Goal: Find contact information: Obtain details needed to contact an individual or organization

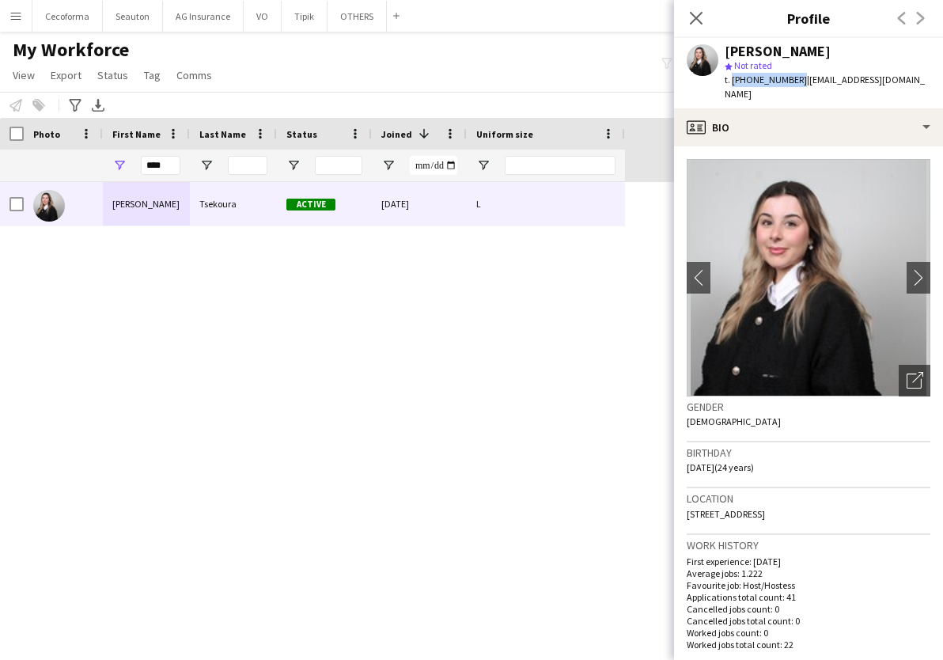
click at [358, 324] on div "[PERSON_NAME] Active [DATE] L" at bounding box center [447, 407] width 895 height 450
click at [202, 306] on div "[PERSON_NAME] Active [DATE] L" at bounding box center [447, 407] width 895 height 450
drag, startPoint x: 161, startPoint y: 164, endPoint x: 89, endPoint y: 159, distance: 72.1
click at [89, 159] on div "****" at bounding box center [312, 165] width 625 height 32
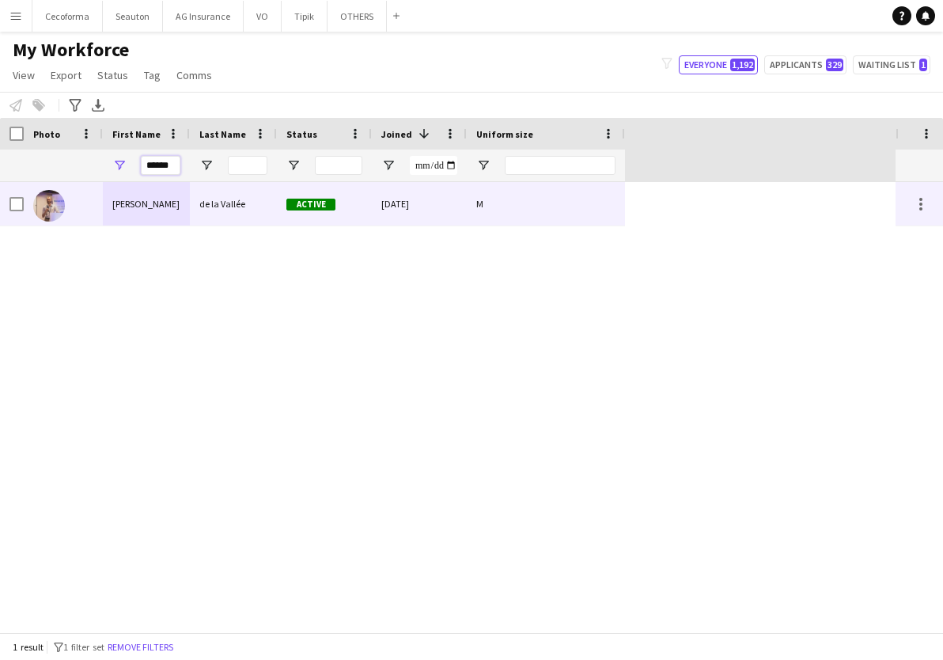
type input "******"
click at [138, 202] on div "[PERSON_NAME]" at bounding box center [146, 203] width 87 height 43
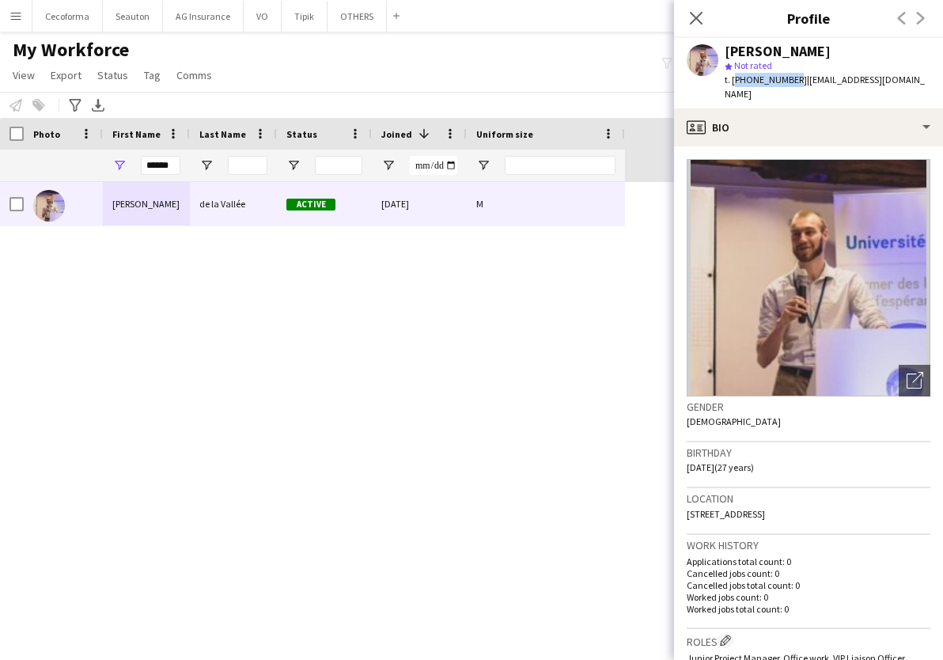
drag, startPoint x: 731, startPoint y: 81, endPoint x: 788, endPoint y: 76, distance: 57.1
click at [788, 76] on span "t. [PHONE_NUMBER]" at bounding box center [765, 80] width 82 height 12
copy span "[PHONE_NUMBER]"
drag, startPoint x: 146, startPoint y: 168, endPoint x: 652, endPoint y: 161, distance: 506.9
click at [652, 161] on div "Workforce Details Profile Data Photo 1" at bounding box center [447, 150] width 895 height 64
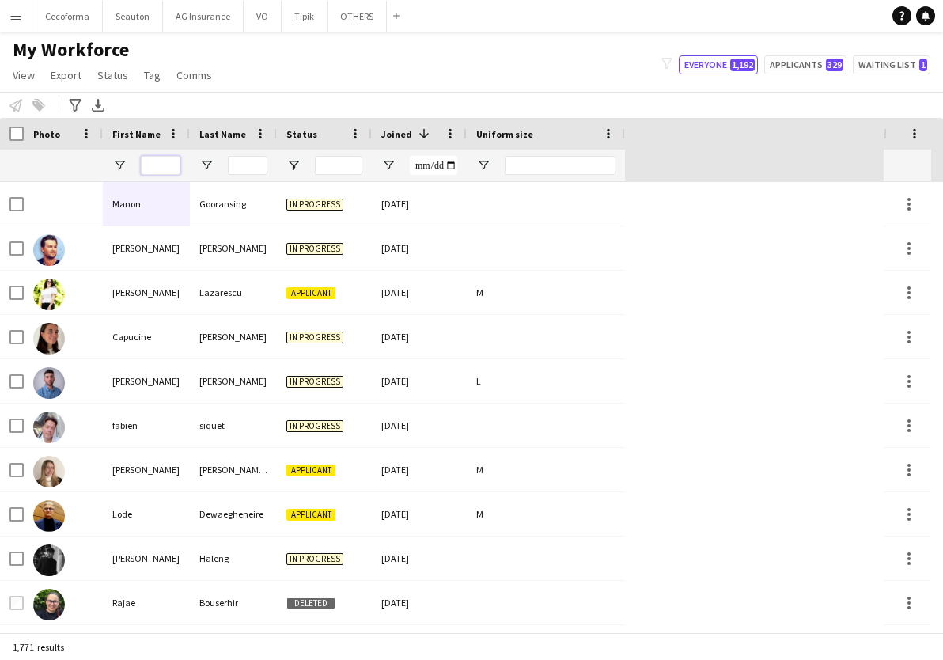
click at [170, 157] on input "First Name Filter Input" at bounding box center [161, 165] width 40 height 19
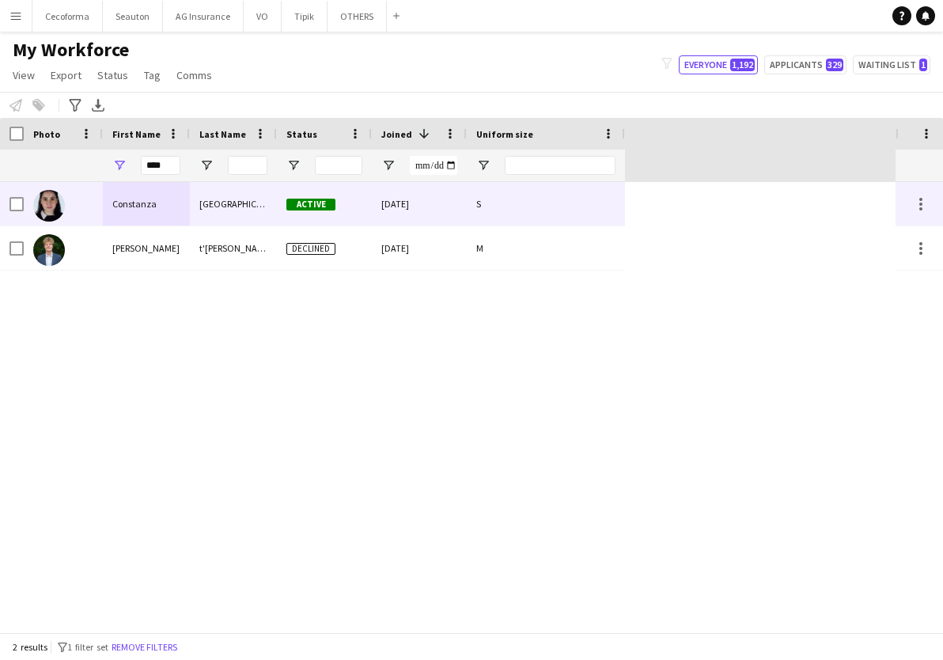
click at [182, 195] on div "Constanza" at bounding box center [146, 203] width 87 height 43
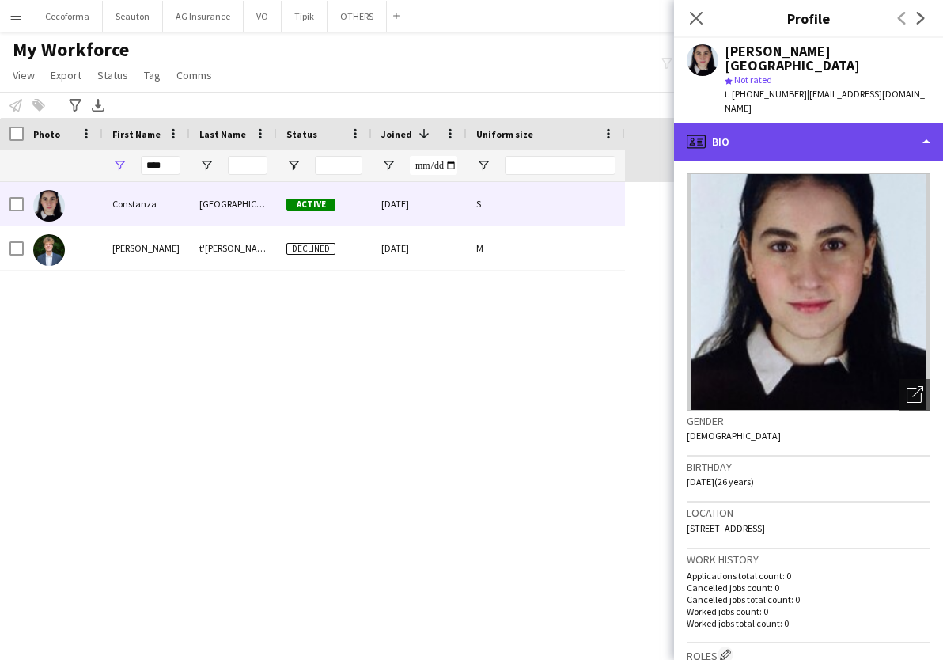
click at [753, 123] on div "profile Bio" at bounding box center [808, 142] width 269 height 38
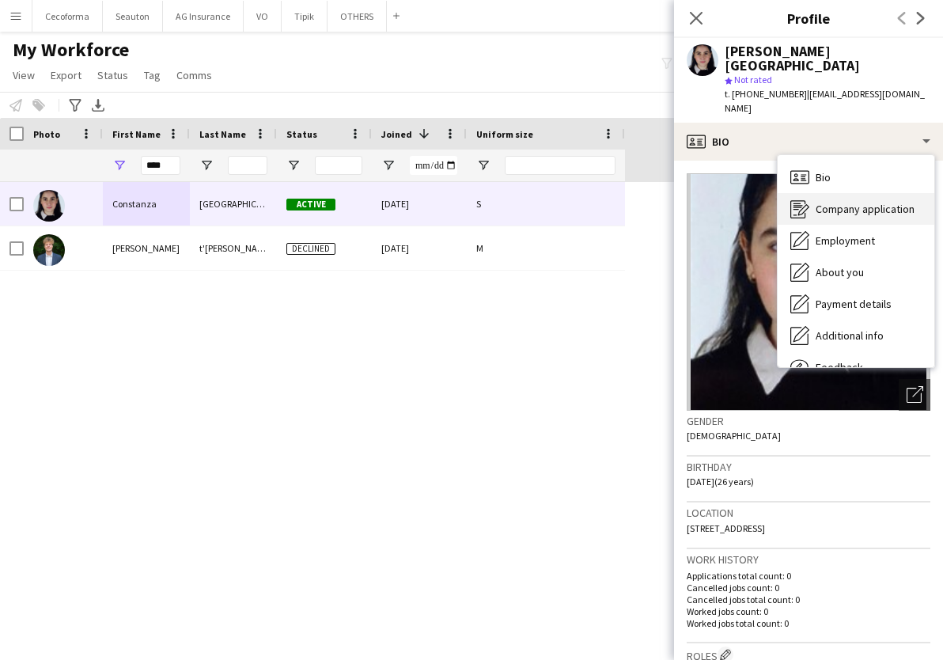
click at [838, 202] on span "Company application" at bounding box center [864, 209] width 99 height 14
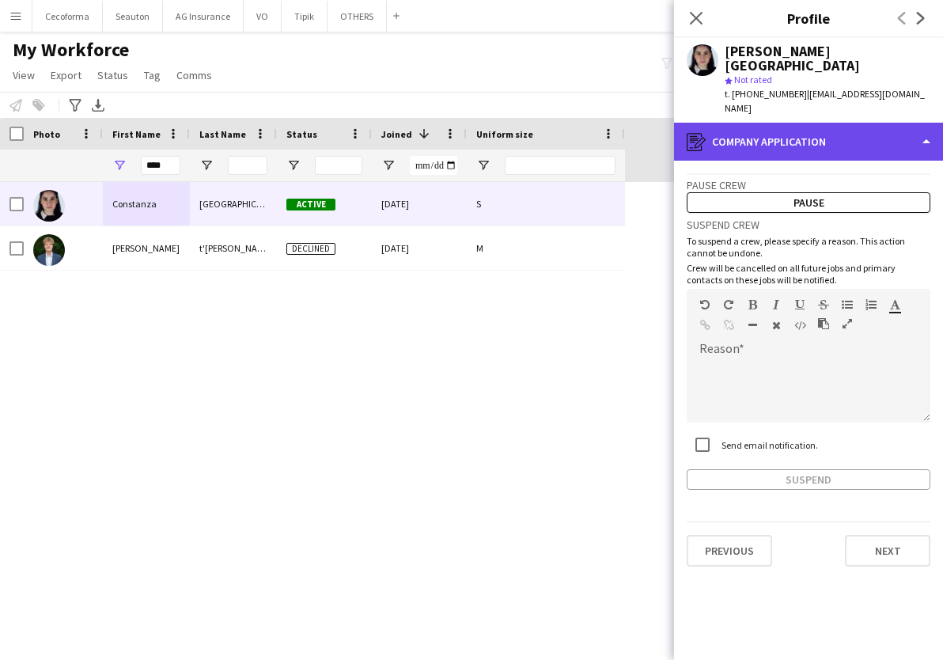
click at [832, 123] on div "register Company application" at bounding box center [808, 142] width 269 height 38
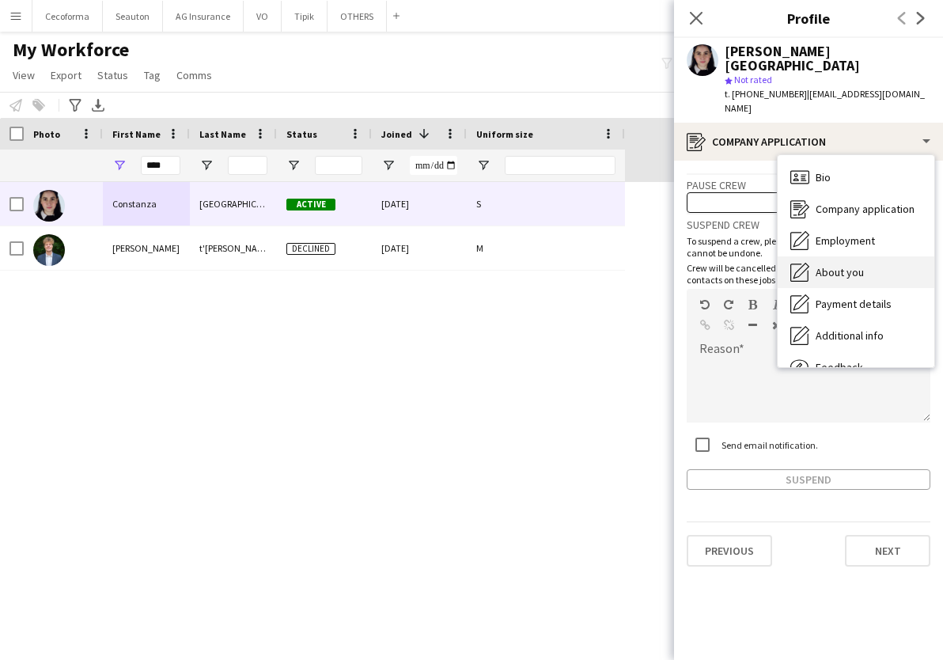
click at [859, 265] on span "About you" at bounding box center [839, 272] width 48 height 14
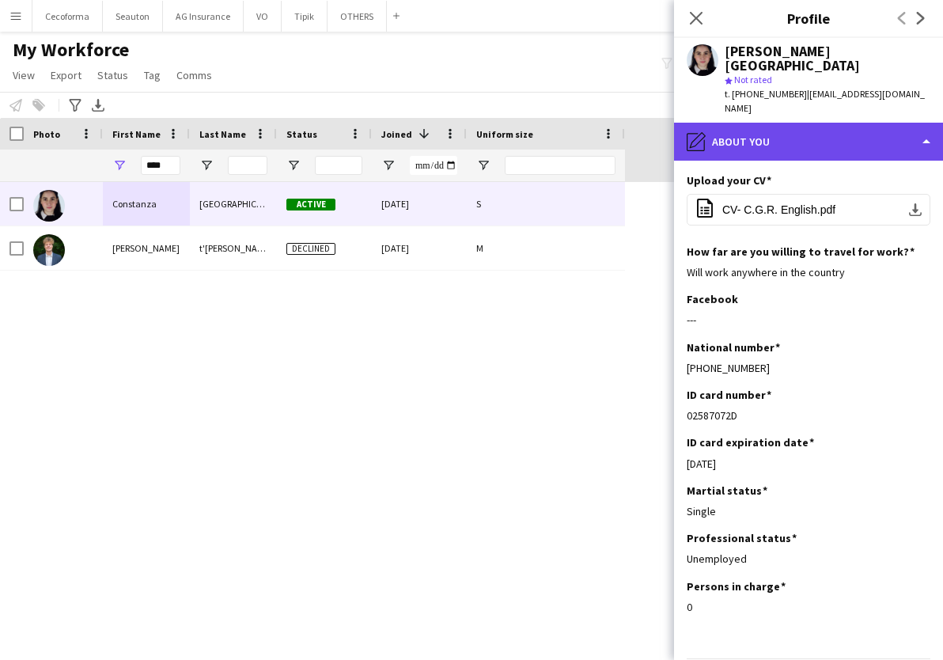
click at [810, 123] on div "pencil4 About you" at bounding box center [808, 142] width 269 height 38
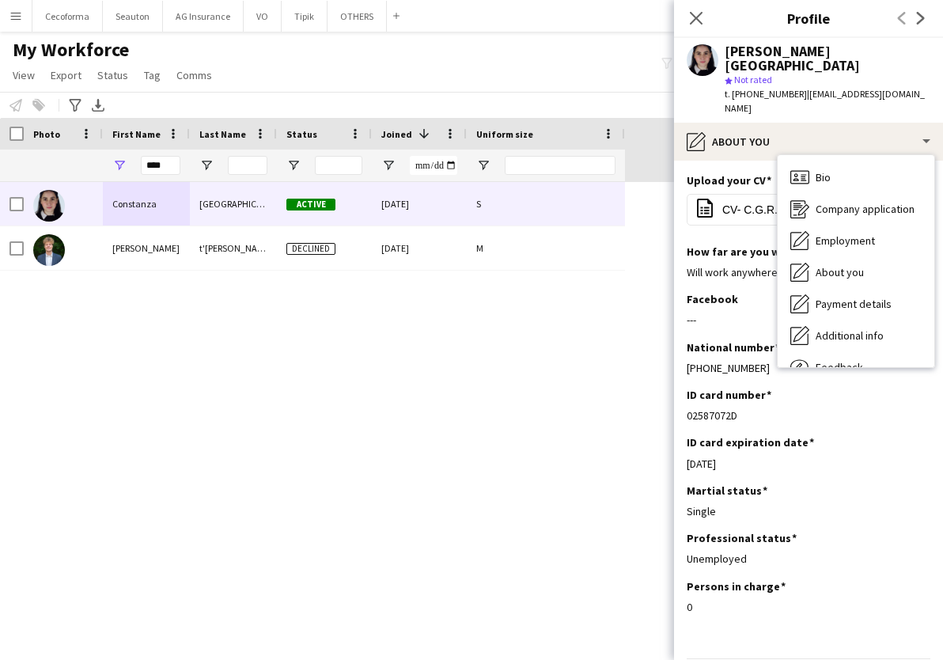
click at [532, 351] on div "[PERSON_NAME][GEOGRAPHIC_DATA] Active [DATE] S [PERSON_NAME] Declined [DATE] M" at bounding box center [447, 407] width 895 height 450
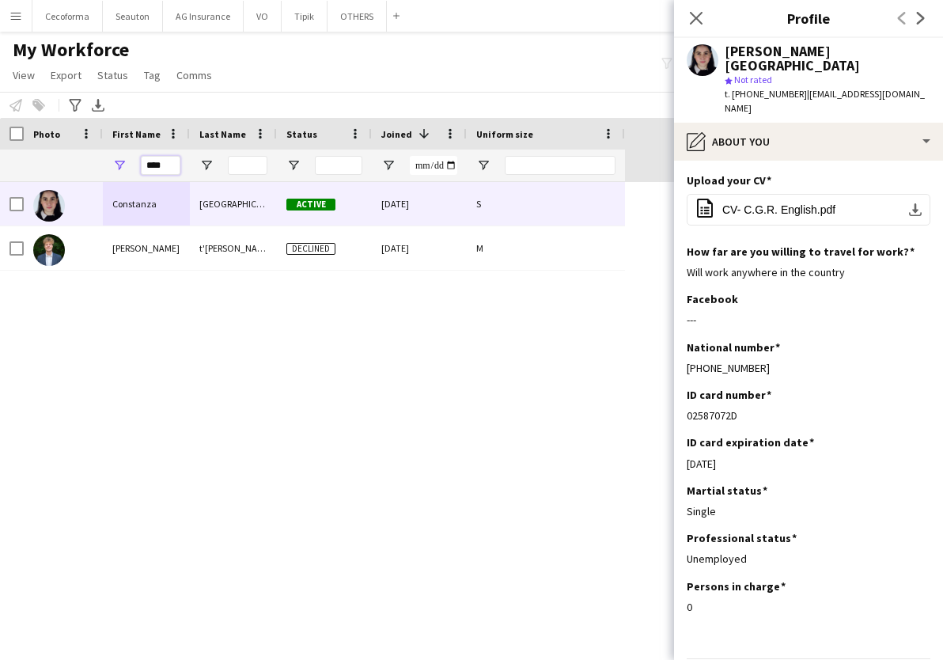
drag, startPoint x: 172, startPoint y: 165, endPoint x: 91, endPoint y: 167, distance: 81.5
click at [91, 167] on div "****" at bounding box center [312, 165] width 625 height 32
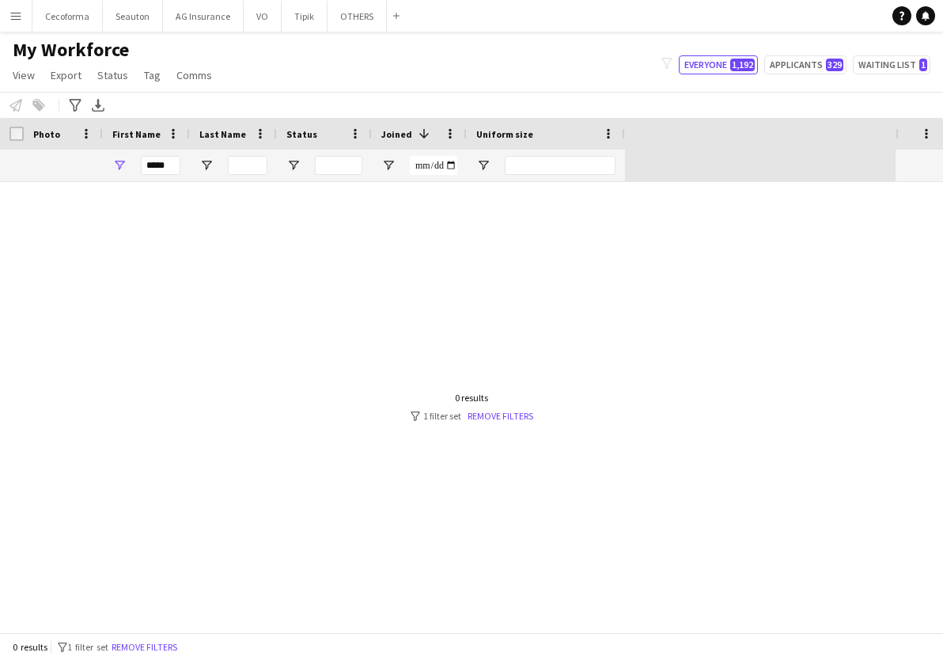
click at [188, 187] on div at bounding box center [447, 407] width 895 height 450
click at [167, 169] on input "*****" at bounding box center [161, 165] width 40 height 19
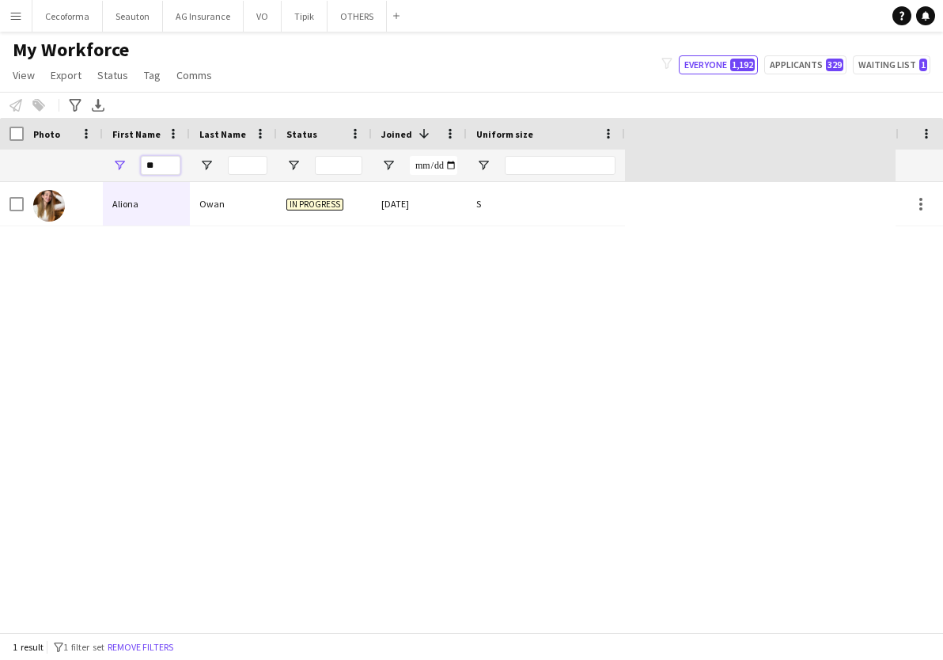
type input "*"
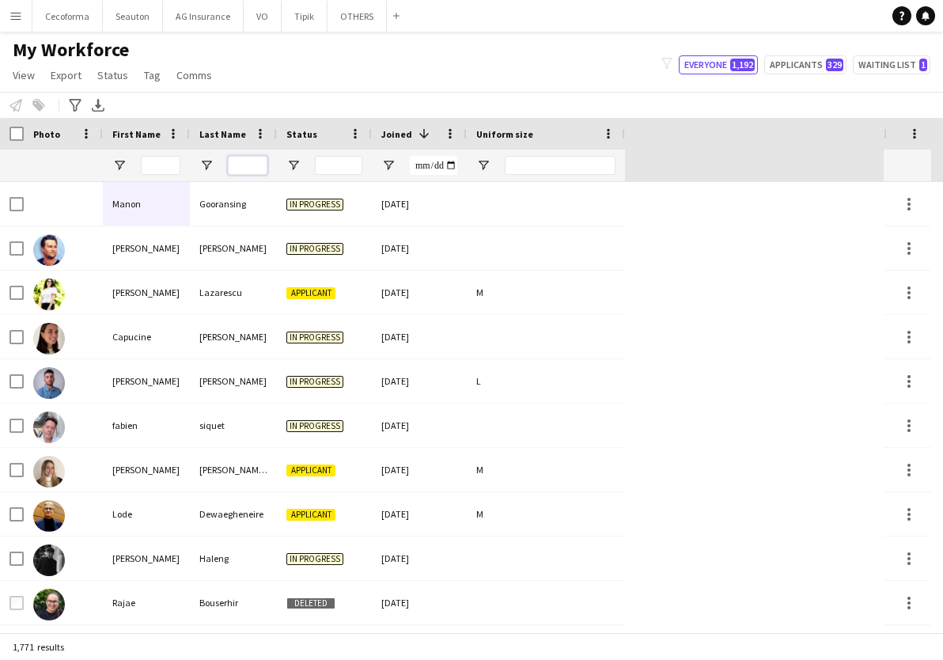
click at [245, 164] on input "Last Name Filter Input" at bounding box center [248, 165] width 40 height 19
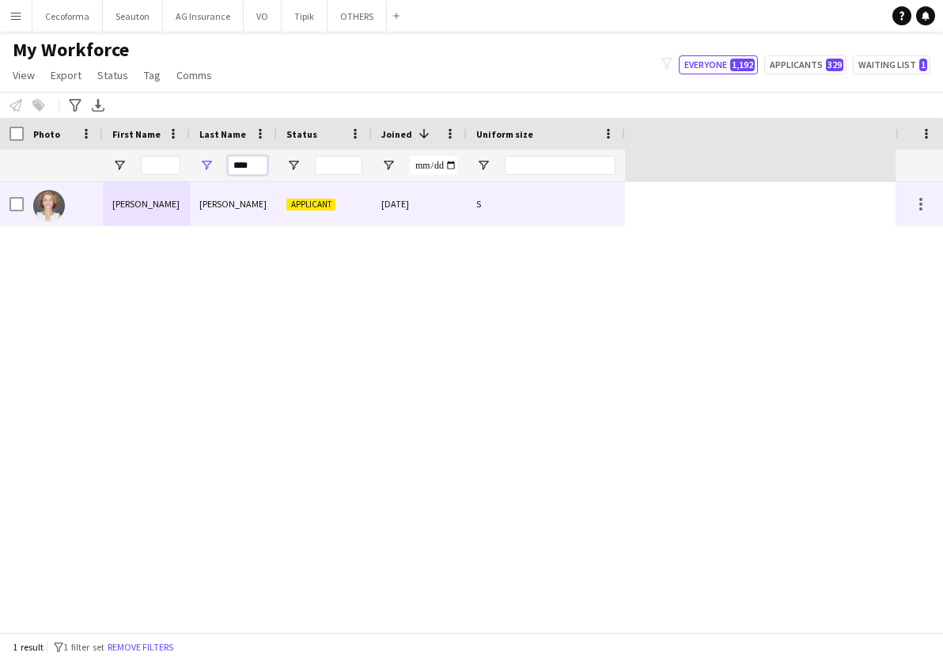
type input "****"
click at [156, 216] on div "[PERSON_NAME]" at bounding box center [146, 203] width 87 height 43
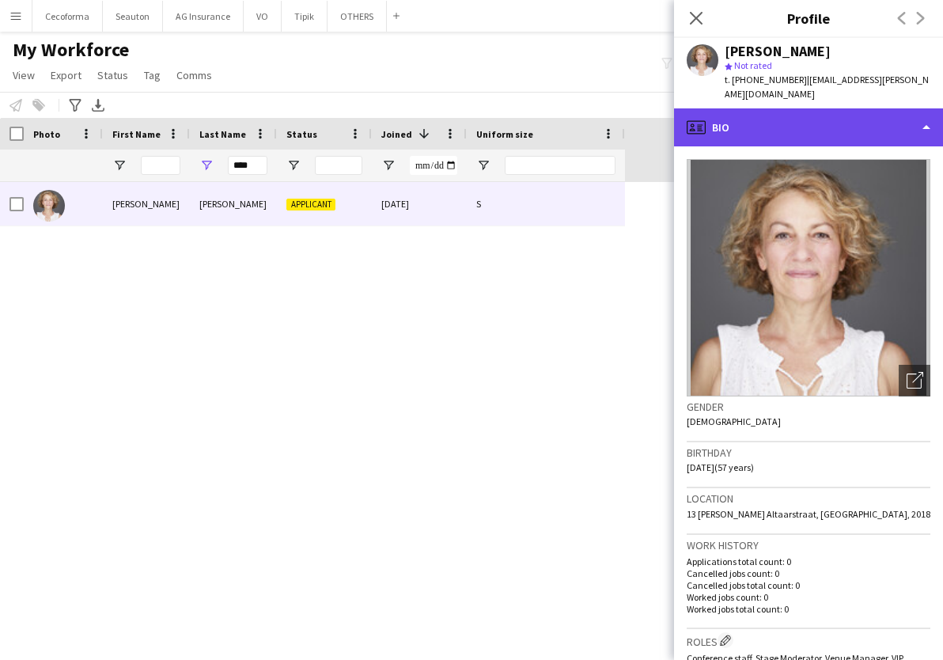
click at [763, 110] on div "profile Bio" at bounding box center [808, 127] width 269 height 38
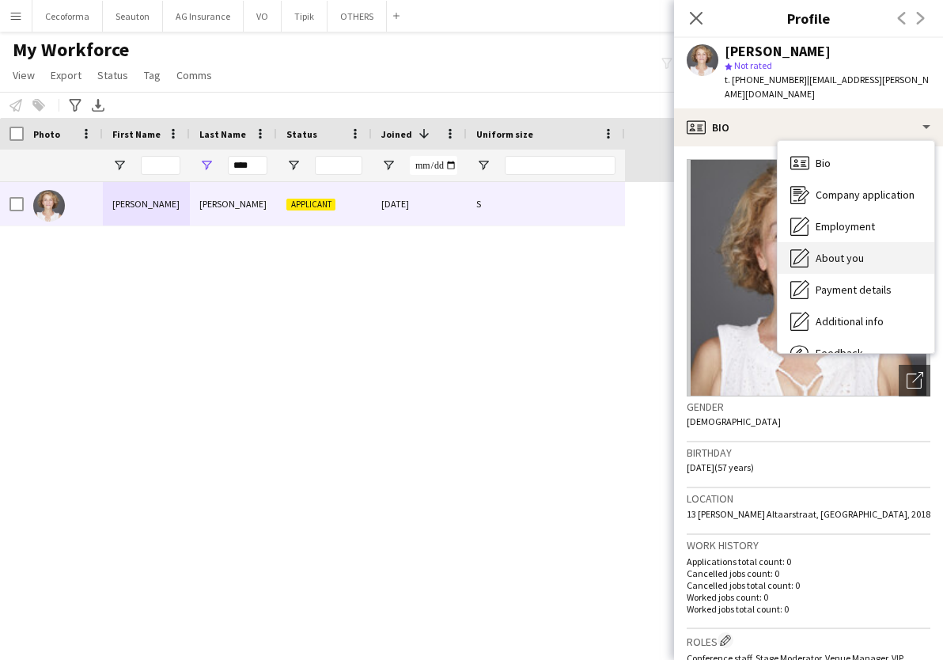
click at [837, 251] on span "About you" at bounding box center [839, 258] width 48 height 14
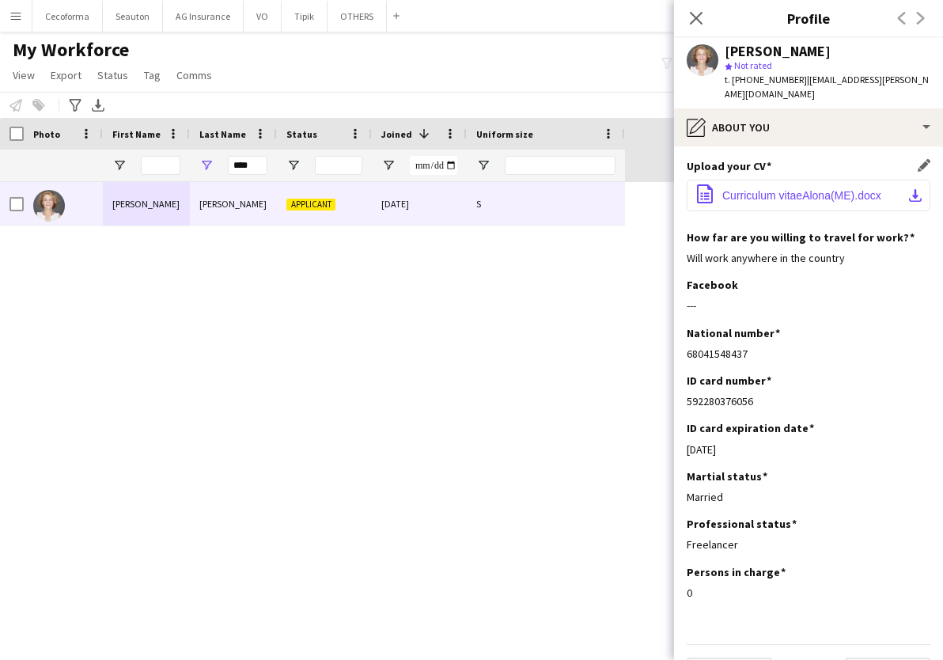
click at [789, 189] on span "Curriculum vitaeAlona(ME).docx" at bounding box center [801, 195] width 159 height 13
click at [519, 9] on app-navbar "Menu Boards Boards Boards All jobs Status Workforce Workforce My Workforce Recr…" at bounding box center [471, 16] width 943 height 32
click at [516, 636] on main "My Workforce View Views Default view New view Update view Delete view Edit name…" at bounding box center [471, 335] width 943 height 607
click at [108, 368] on div "[PERSON_NAME] Applicant [DATE] S" at bounding box center [447, 407] width 895 height 450
